Goal: Information Seeking & Learning: Learn about a topic

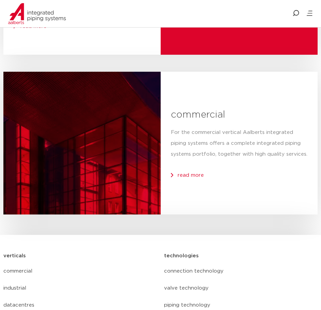
scroll to position [1596, 0]
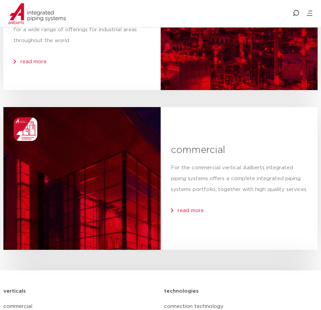
click at [192, 210] on span "read more" at bounding box center [191, 210] width 26 height 5
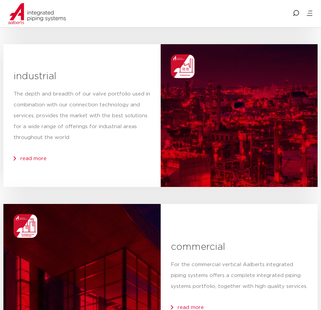
scroll to position [1495, 0]
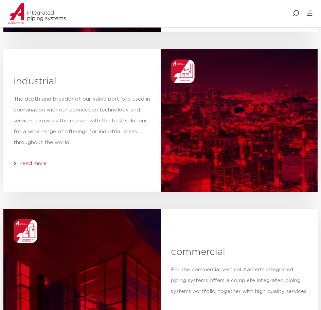
click at [39, 163] on span "read more" at bounding box center [33, 163] width 26 height 5
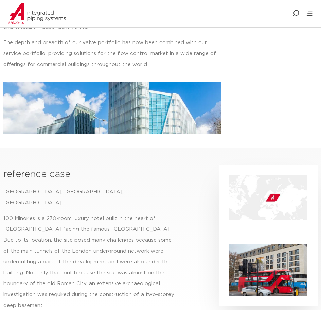
scroll to position [272, 0]
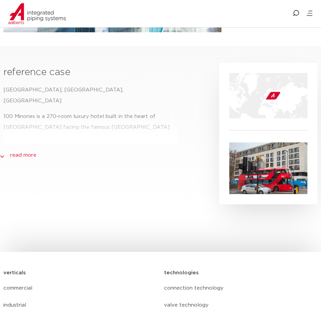
click at [27, 154] on link "read more" at bounding box center [23, 155] width 26 height 8
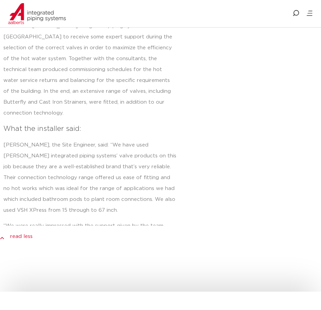
scroll to position [509, 0]
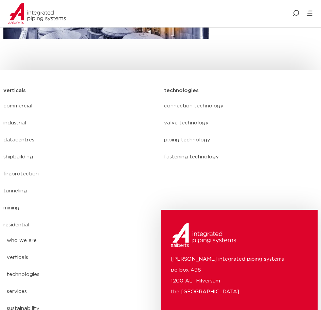
scroll to position [107, 0]
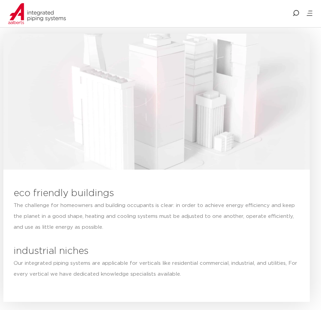
scroll to position [170, 0]
